Goal: Task Accomplishment & Management: Use online tool/utility

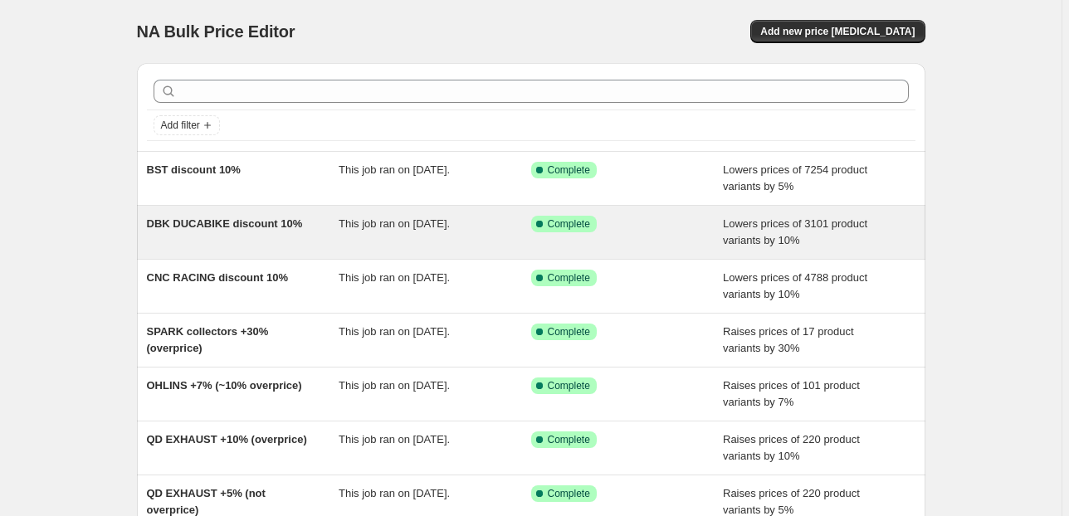
click at [279, 251] on div "DBK DUCABIKE discount 10% This job ran on [DATE]. Success Complete Complete Low…" at bounding box center [531, 232] width 788 height 53
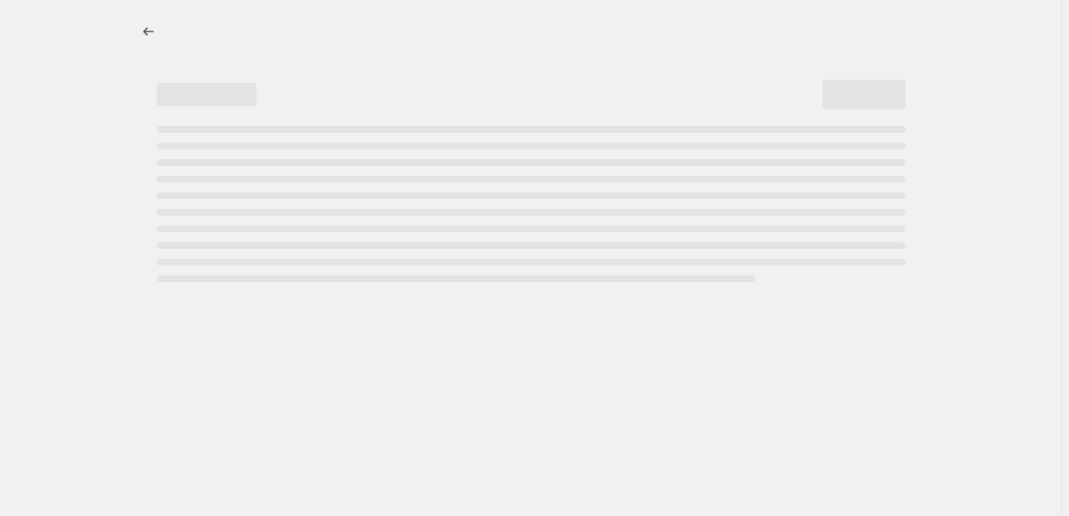
select select "percentage"
select select "collection"
